Goal: Navigation & Orientation: Find specific page/section

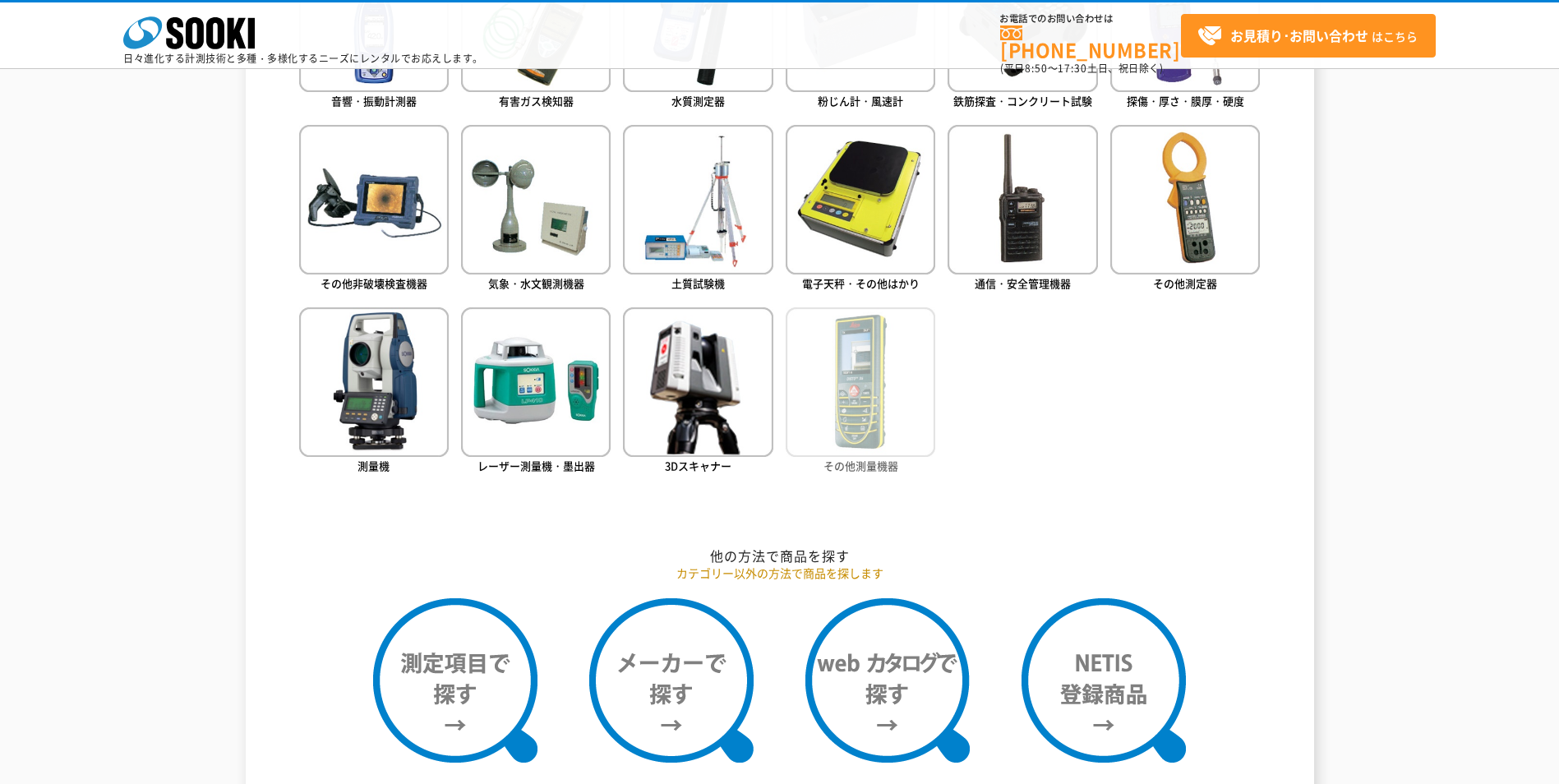
scroll to position [986, 0]
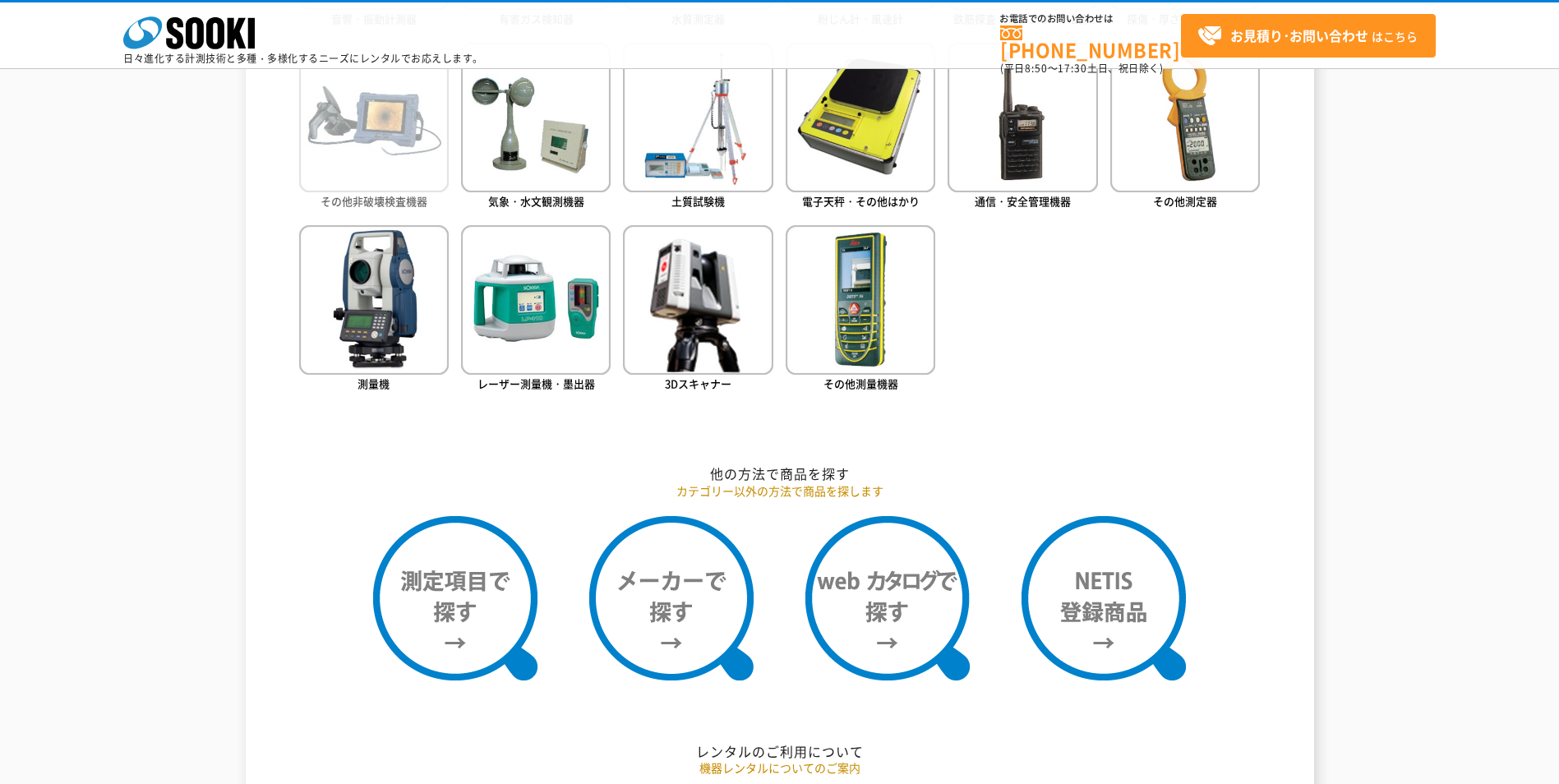
click at [348, 187] on img at bounding box center [374, 117] width 150 height 150
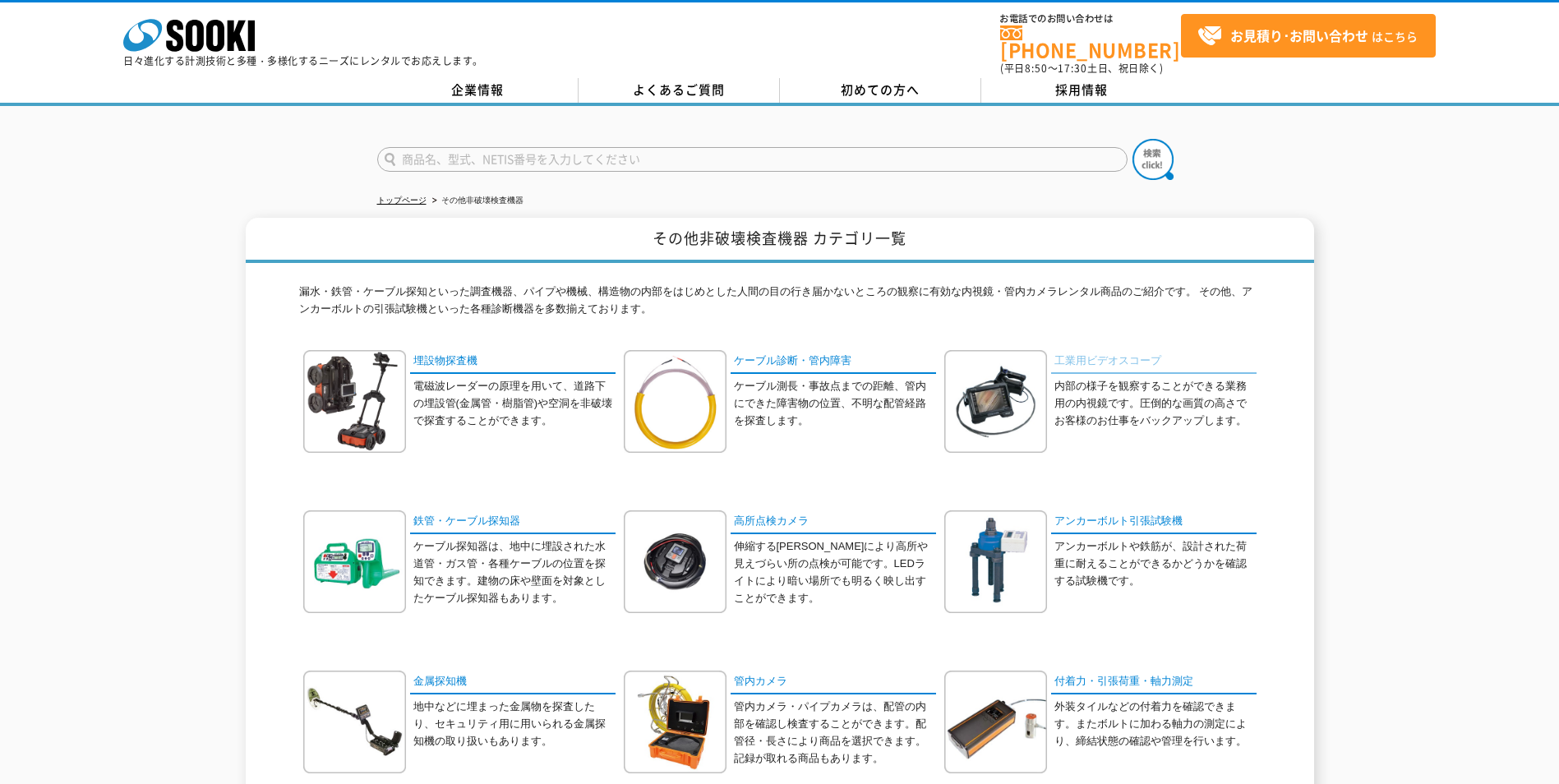
click at [1089, 350] on link "工業用ビデオスコープ" at bounding box center [1154, 362] width 206 height 24
click at [458, 86] on link "企業情報" at bounding box center [478, 90] width 202 height 25
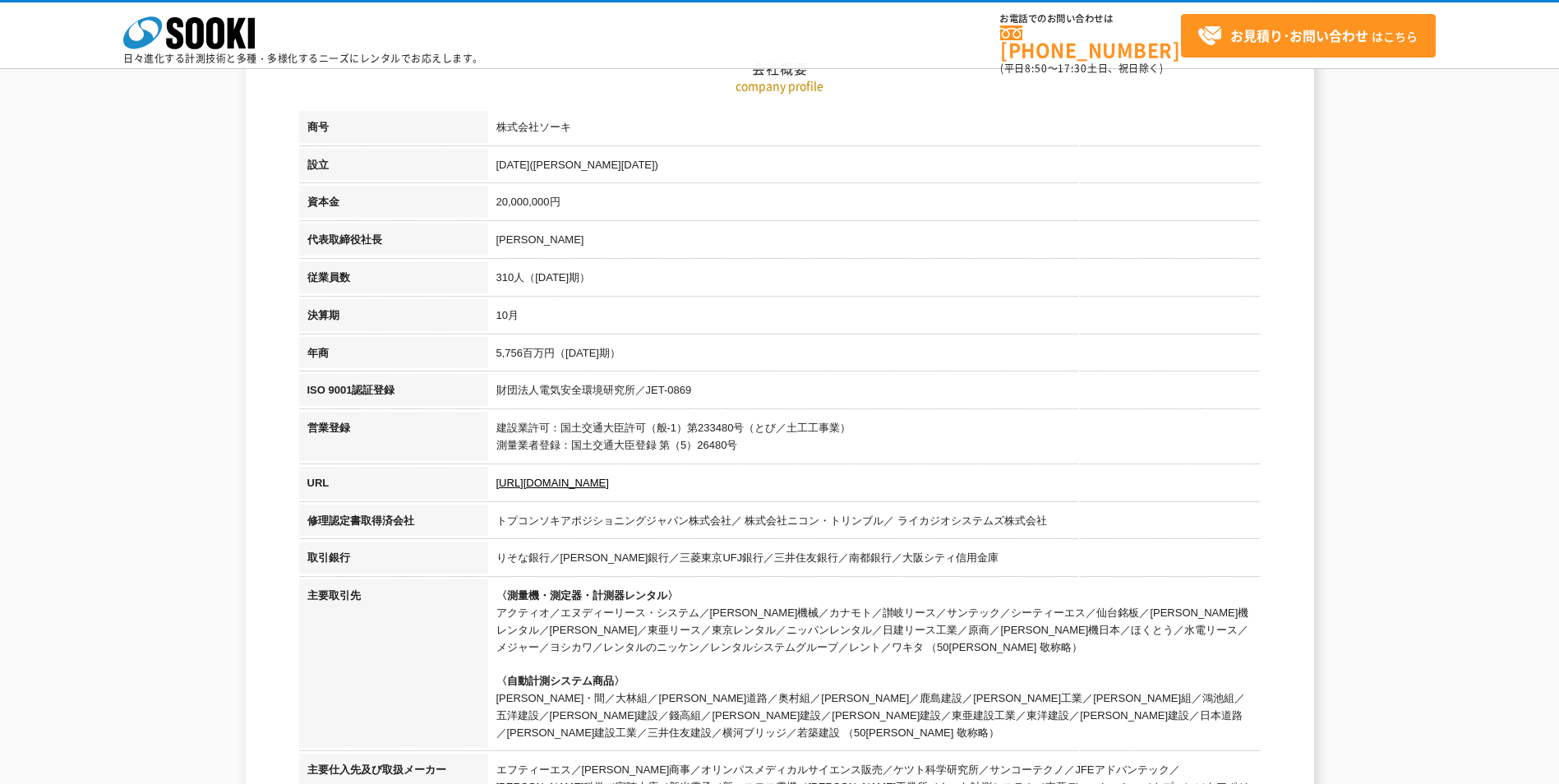
scroll to position [329, 0]
